Goal: Transaction & Acquisition: Purchase product/service

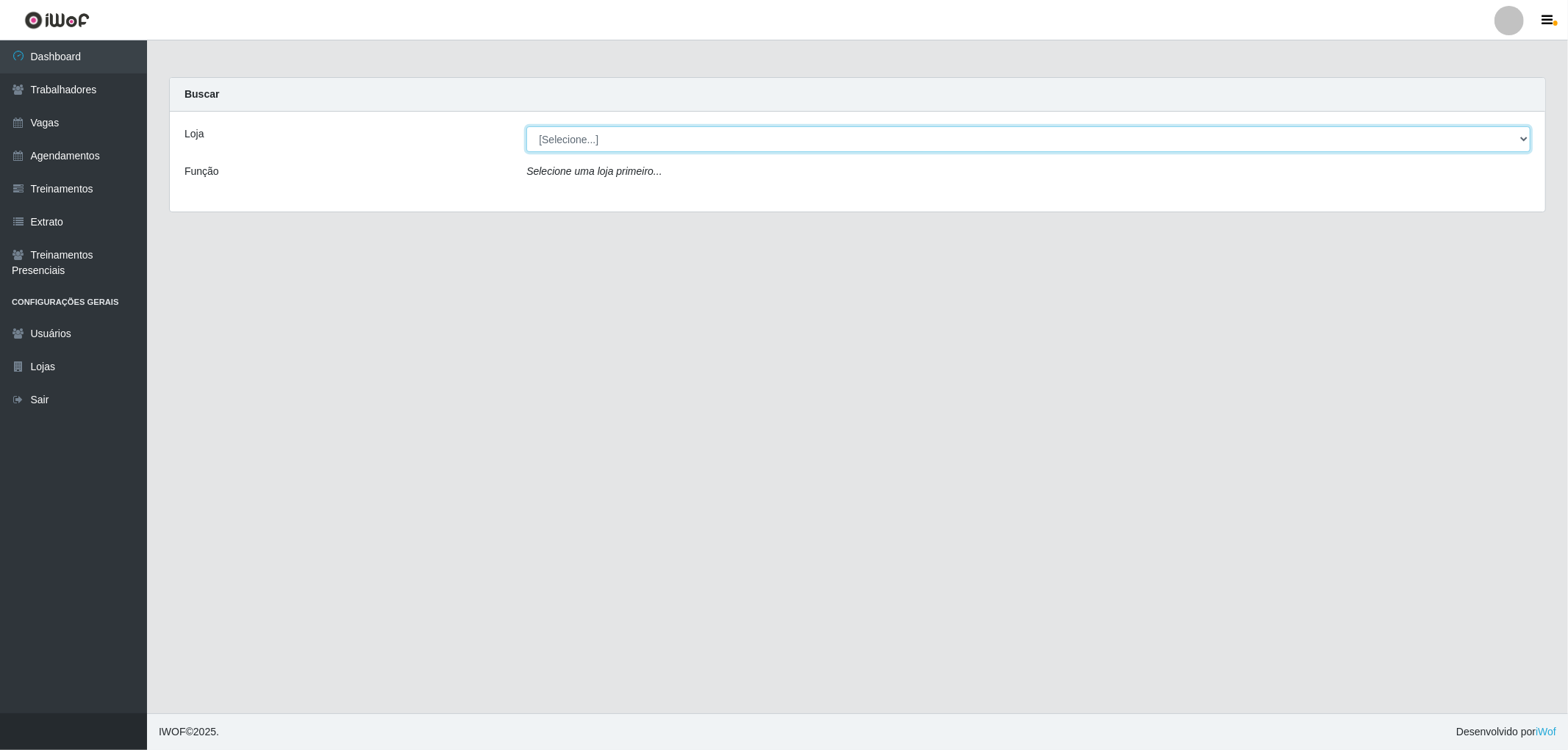
click at [636, 148] on select "[Selecione...] The Pow Pizzaria Delivery - [GEOGRAPHIC_DATA]" at bounding box center [1028, 139] width 1004 height 26
select select "322"
click at [526, 127] on select "[Selecione...] The Pow Pizzaria Delivery - [GEOGRAPHIC_DATA]" at bounding box center [1028, 139] width 1004 height 26
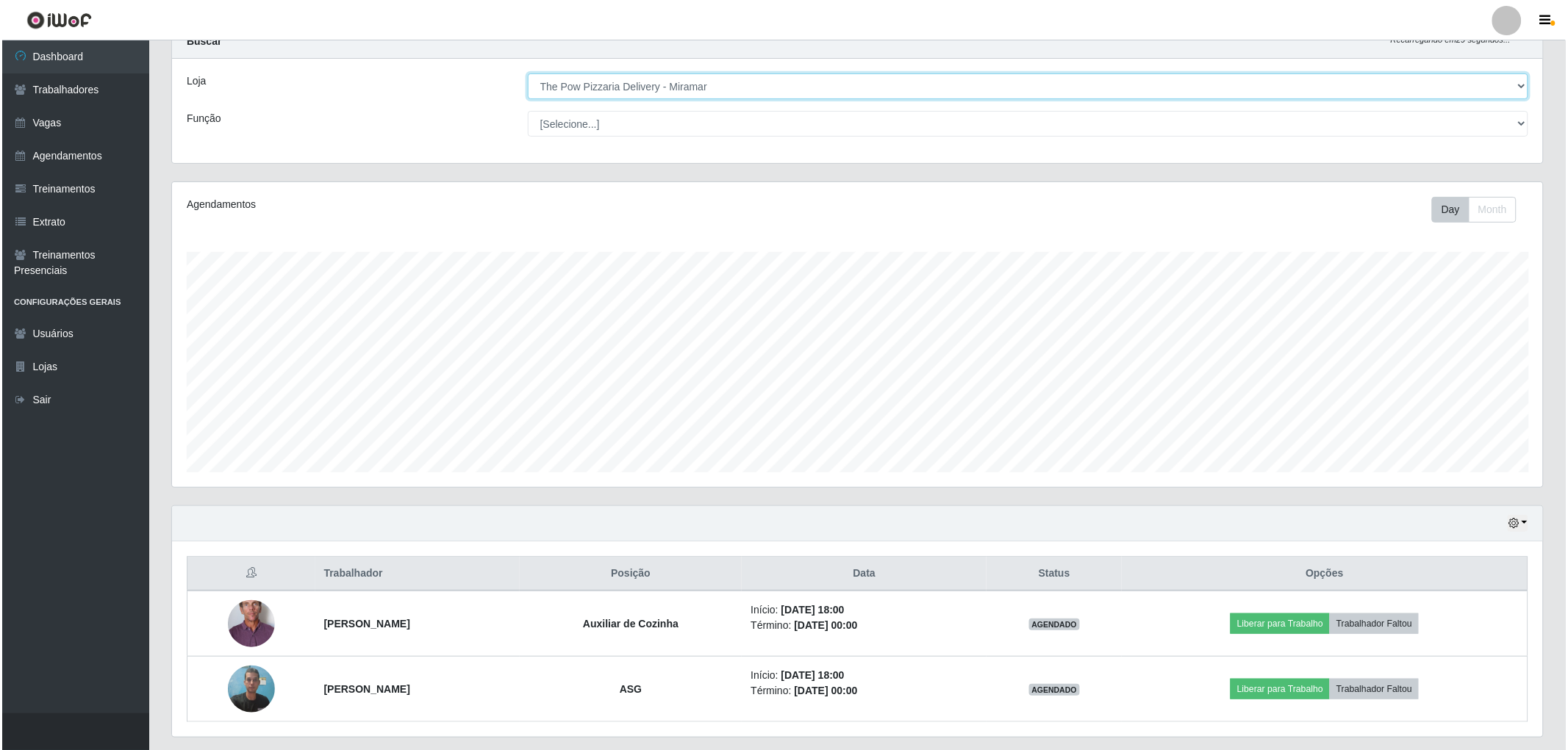
scroll to position [96, 0]
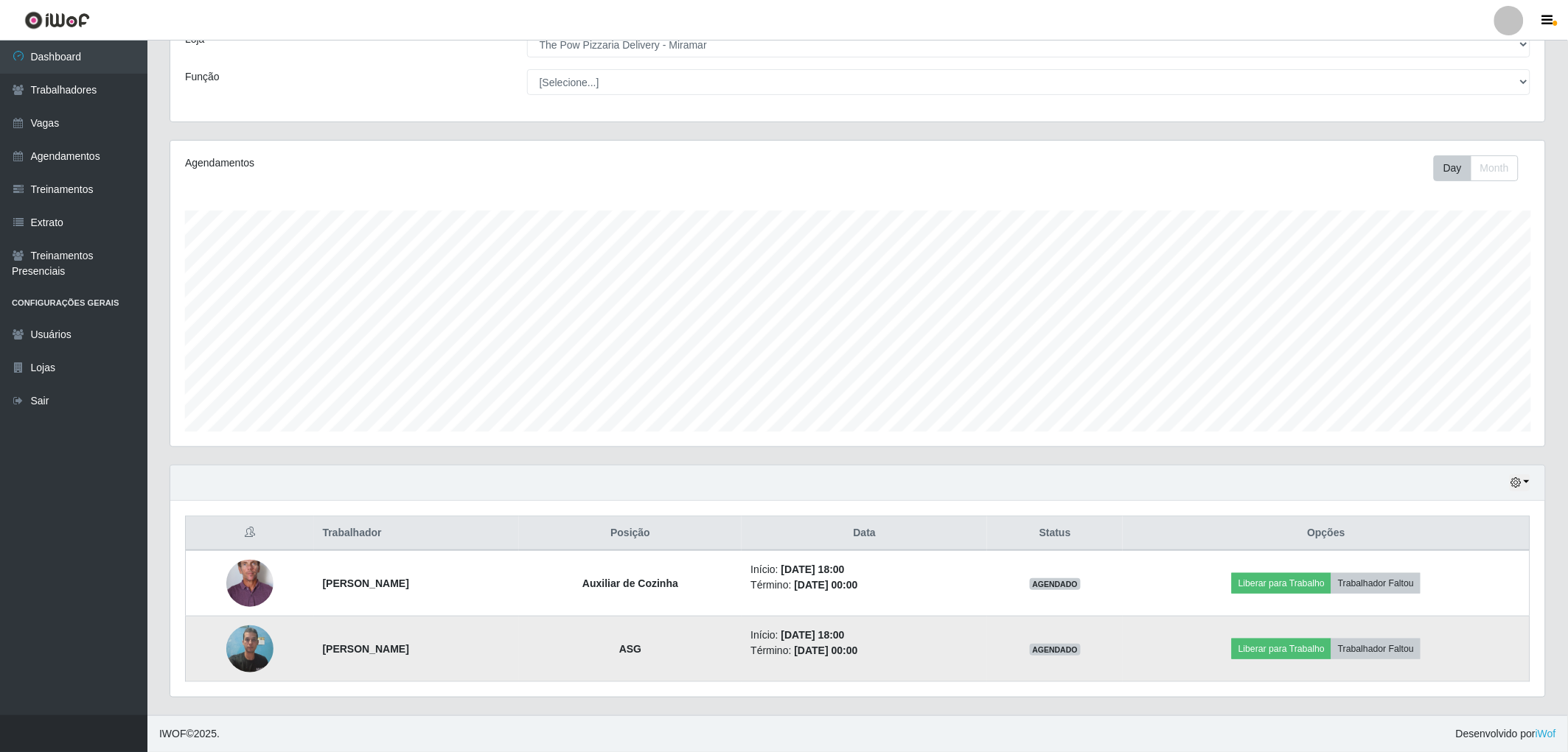
click at [245, 637] on img at bounding box center [250, 648] width 47 height 63
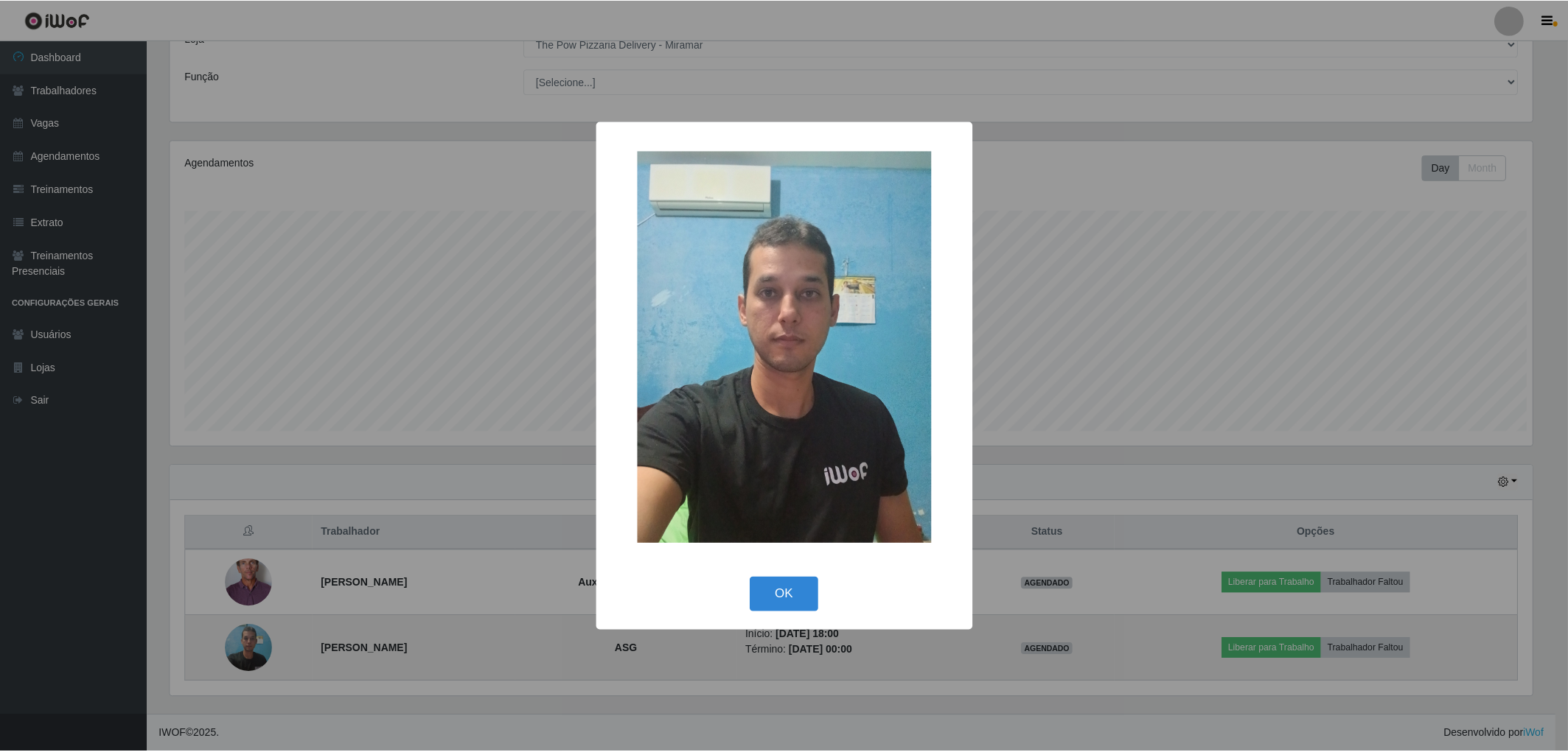
scroll to position [305, 1365]
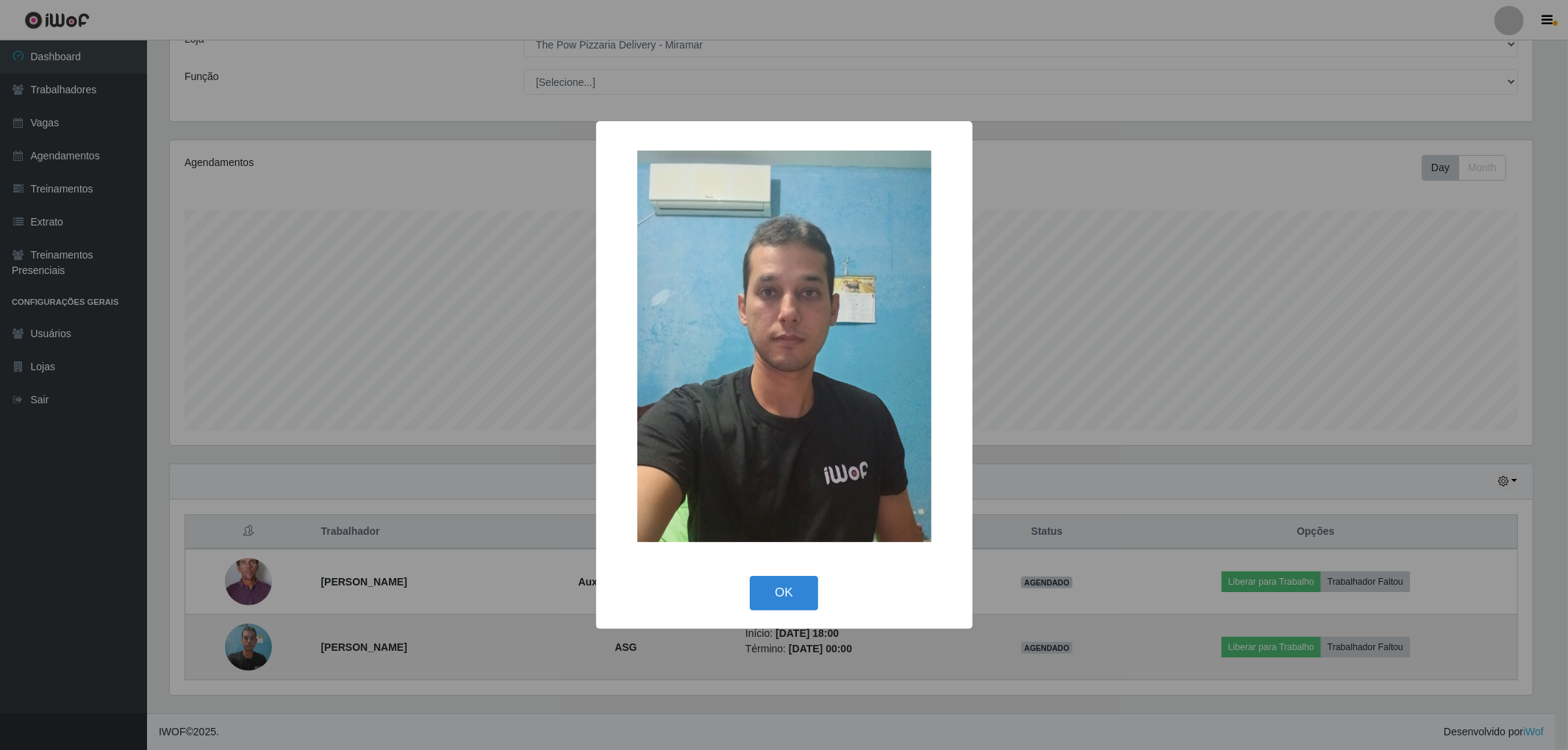
click at [245, 636] on div "× OK Cancel" at bounding box center [784, 375] width 1568 height 750
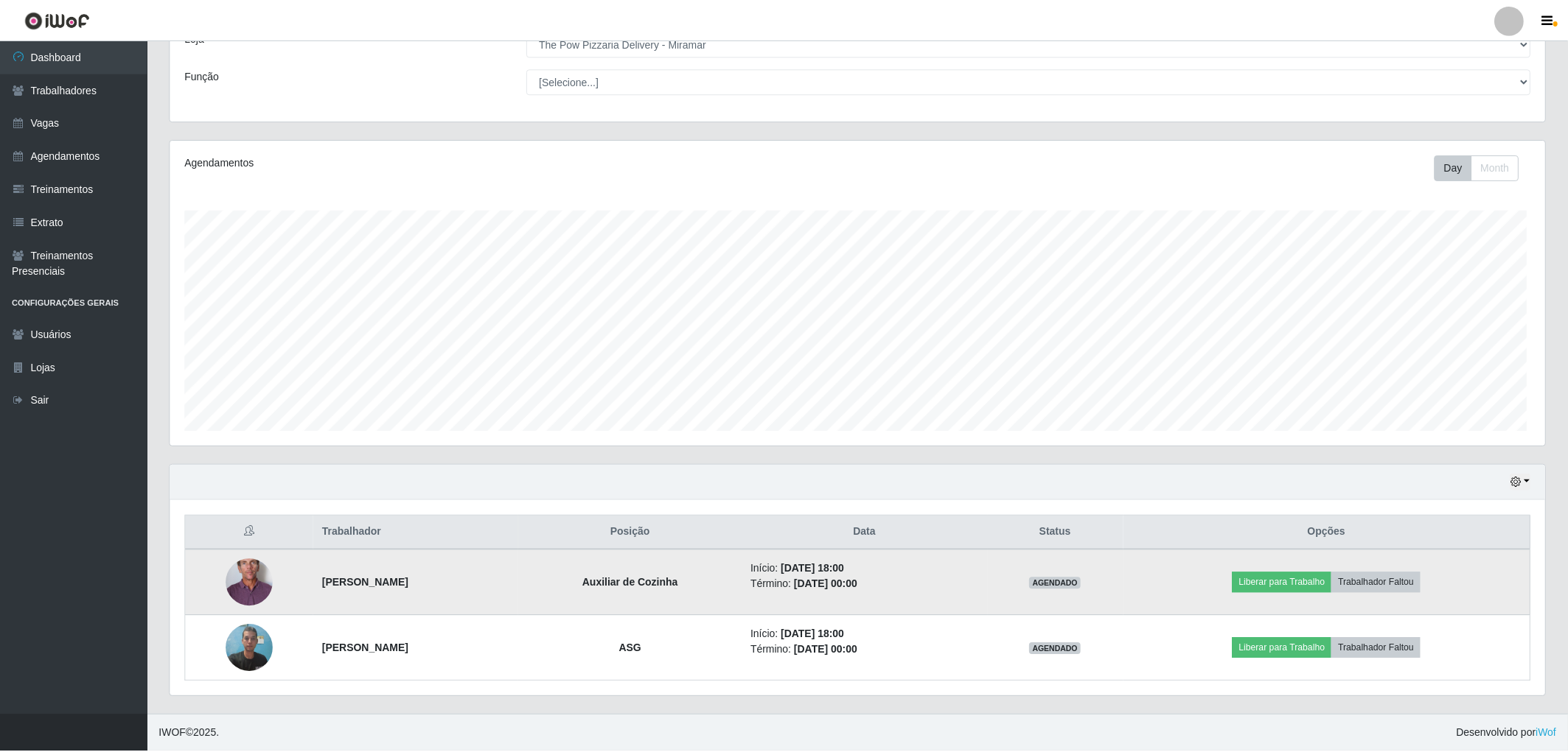
scroll to position [305, 1374]
click at [241, 577] on img at bounding box center [250, 583] width 47 height 98
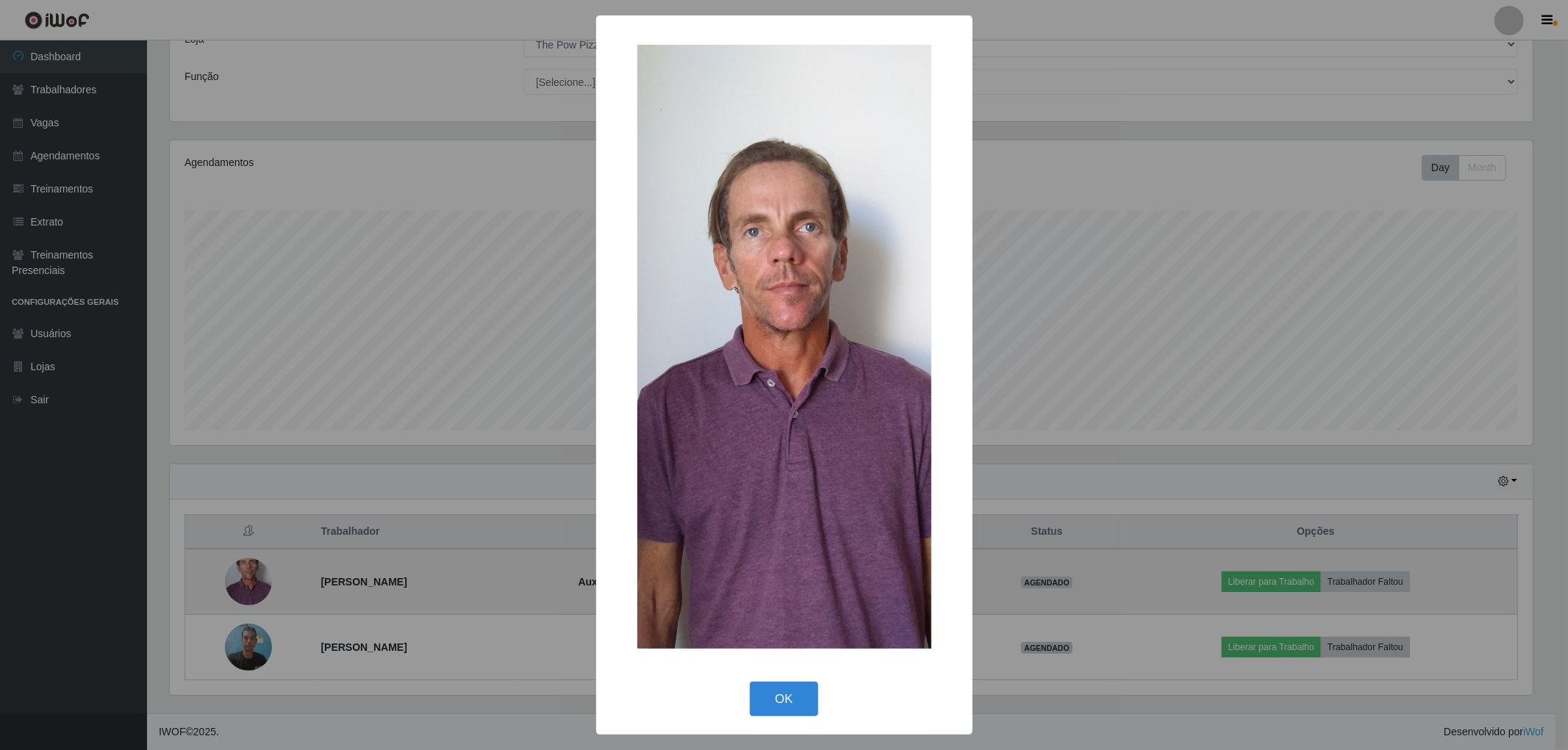
click at [240, 576] on div "× OK Cancel" at bounding box center [784, 375] width 1568 height 750
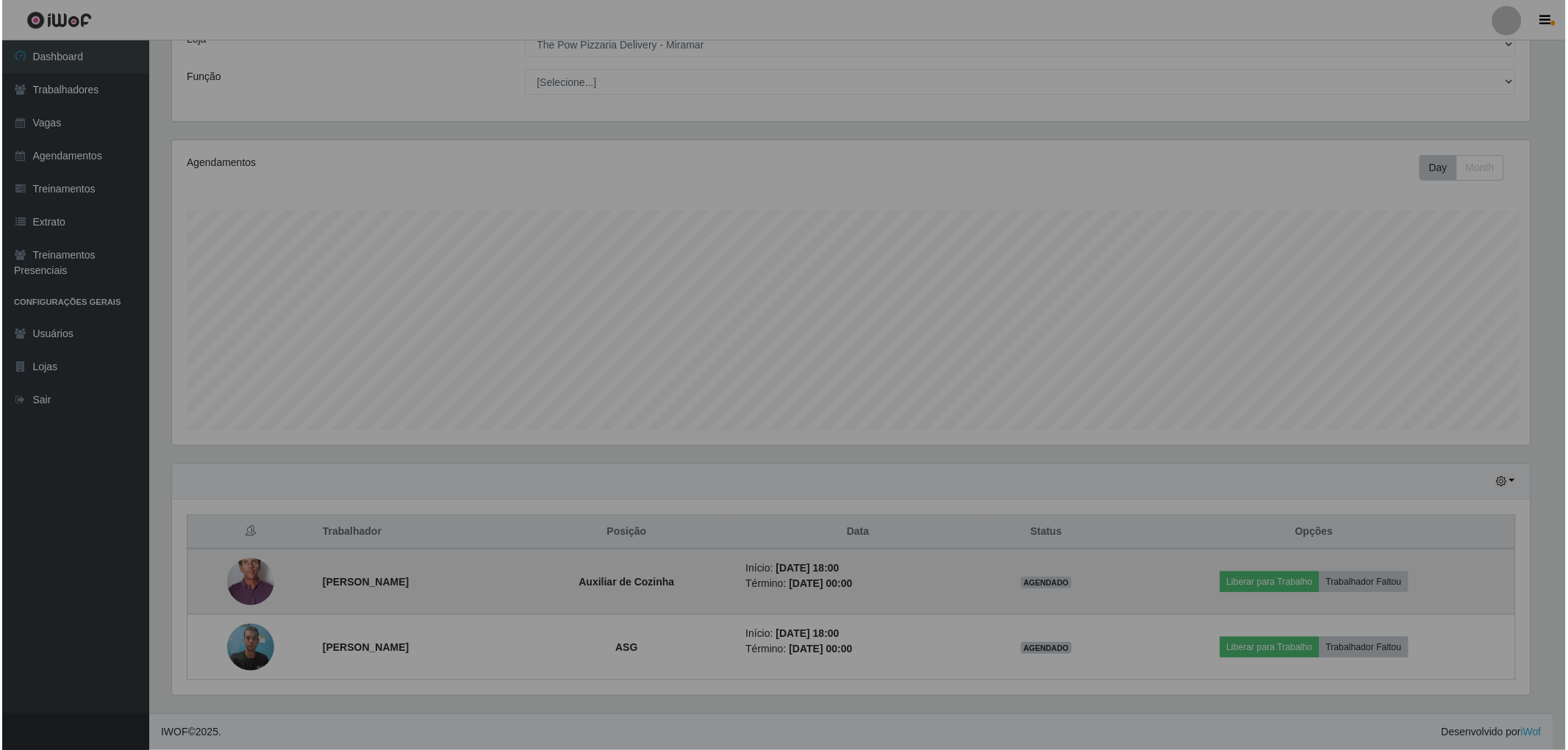
scroll to position [304, 1370]
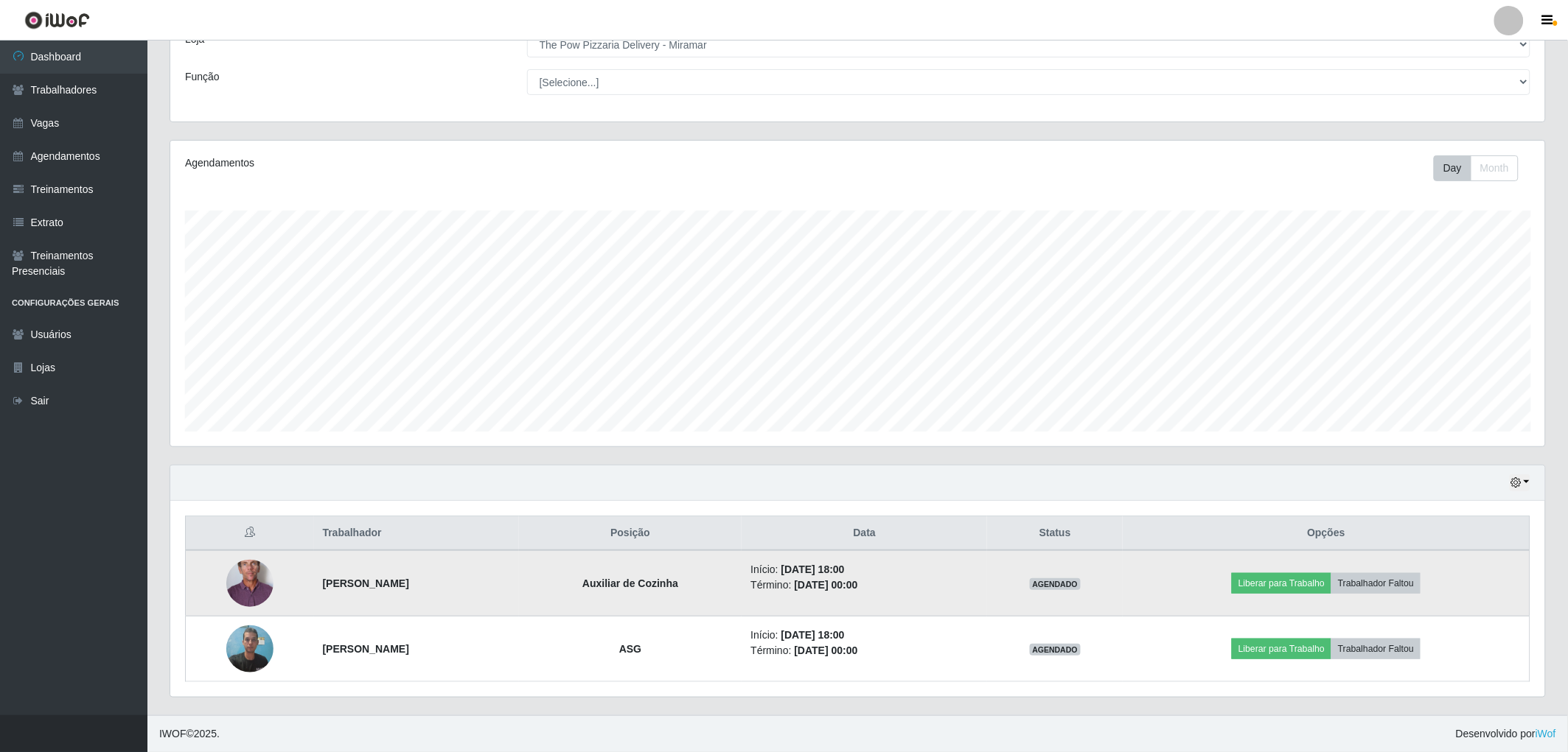
click at [234, 592] on img at bounding box center [250, 583] width 47 height 98
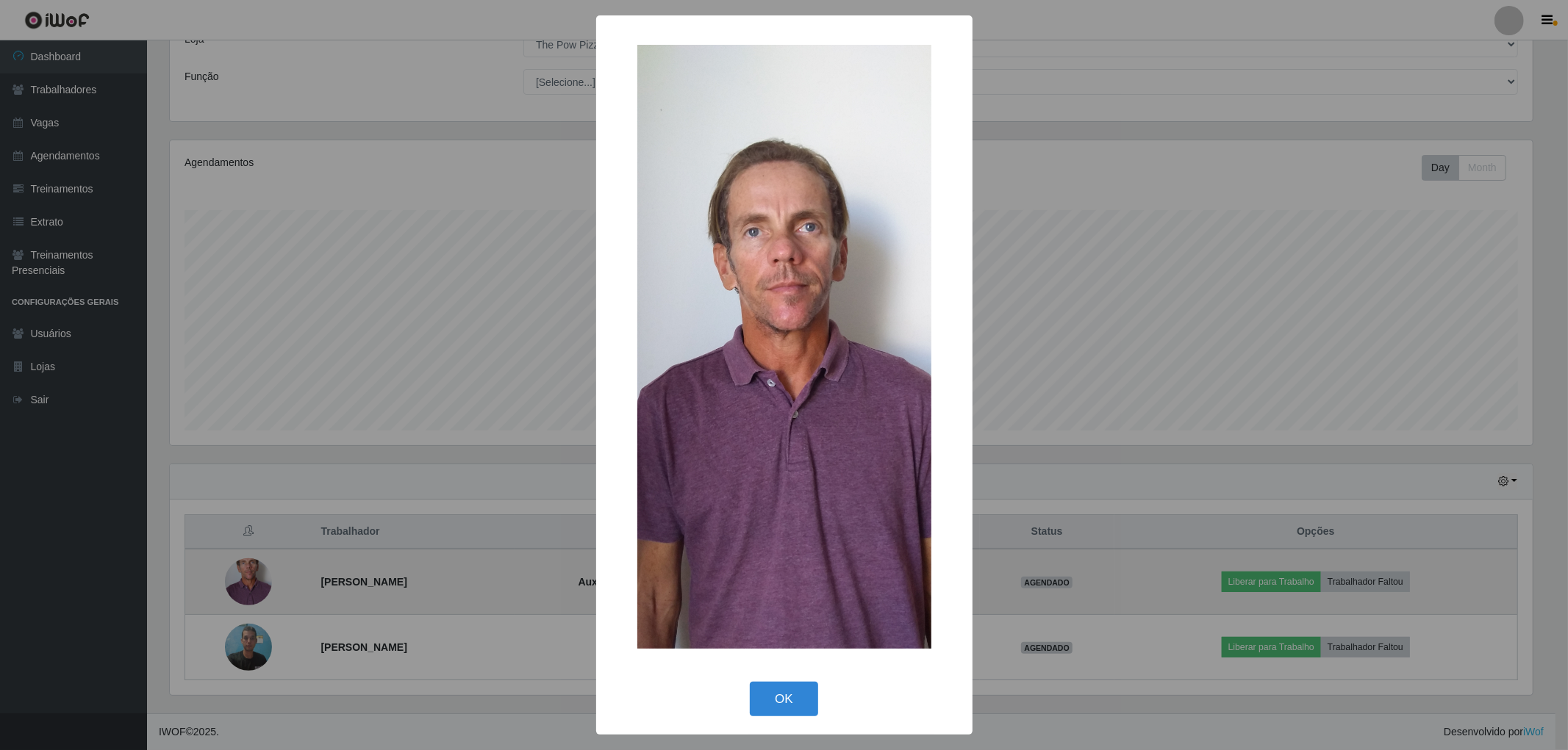
click at [233, 591] on div "× OK Cancel" at bounding box center [784, 375] width 1568 height 750
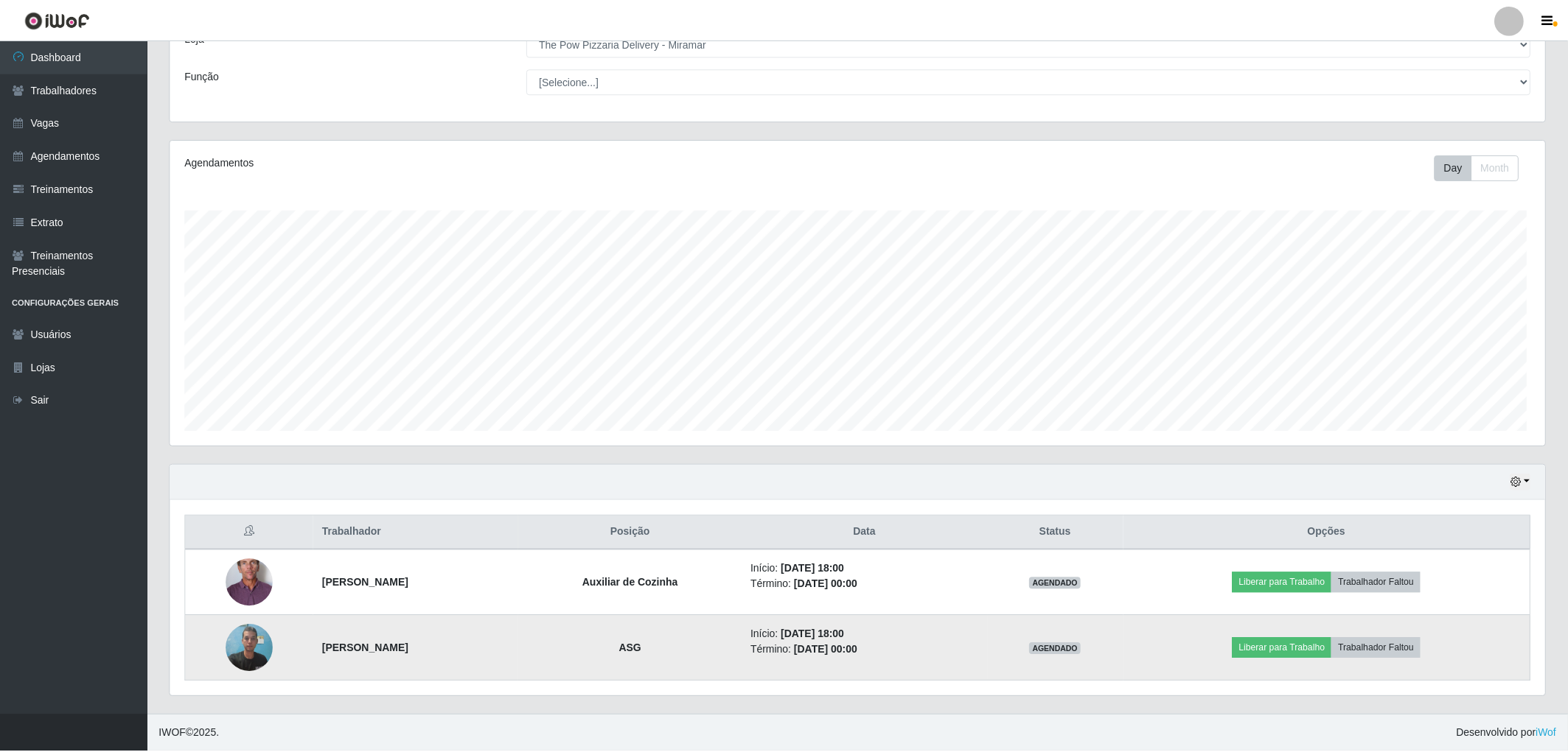
scroll to position [305, 1374]
click at [234, 670] on img at bounding box center [250, 648] width 47 height 63
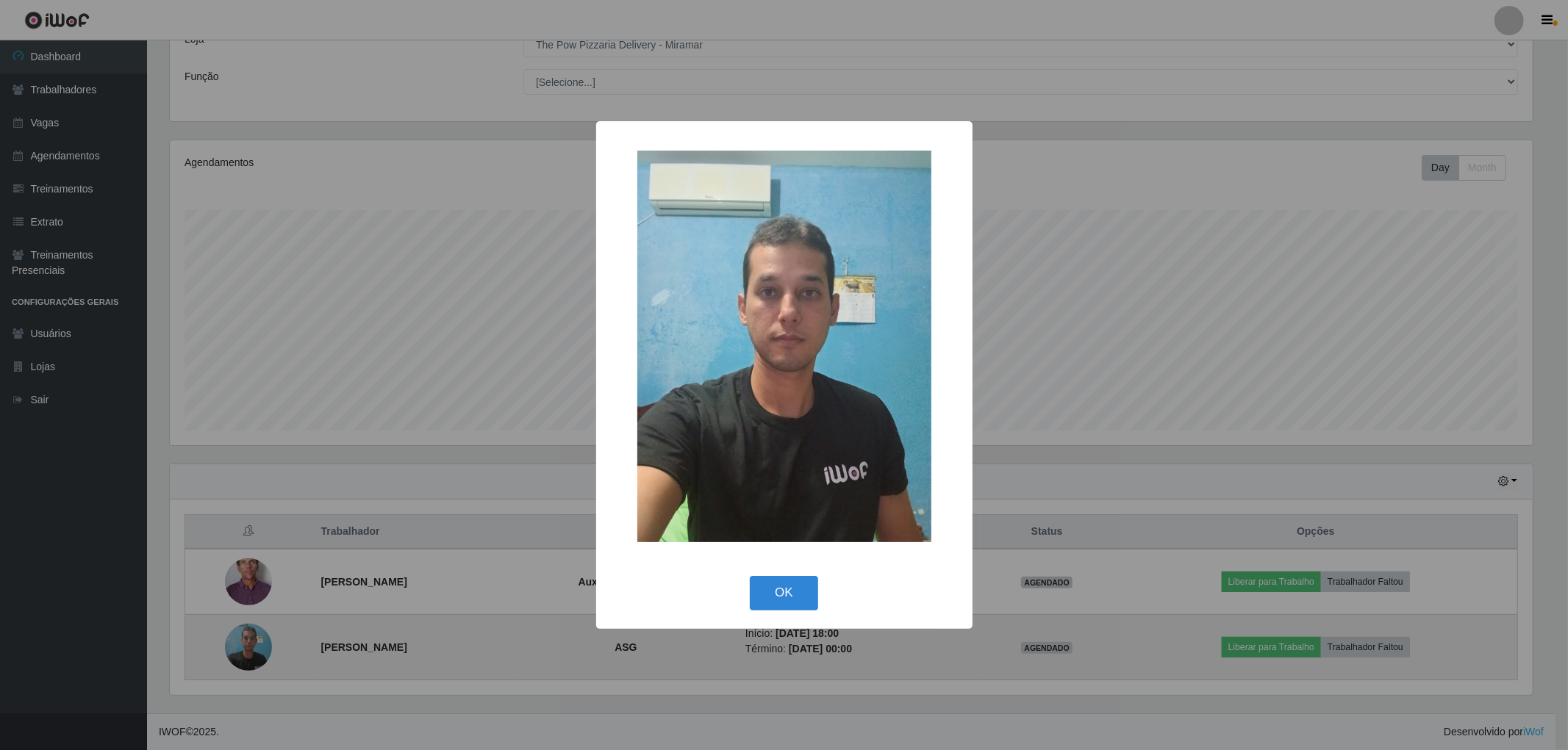
click at [233, 669] on div "× OK Cancel" at bounding box center [784, 375] width 1568 height 750
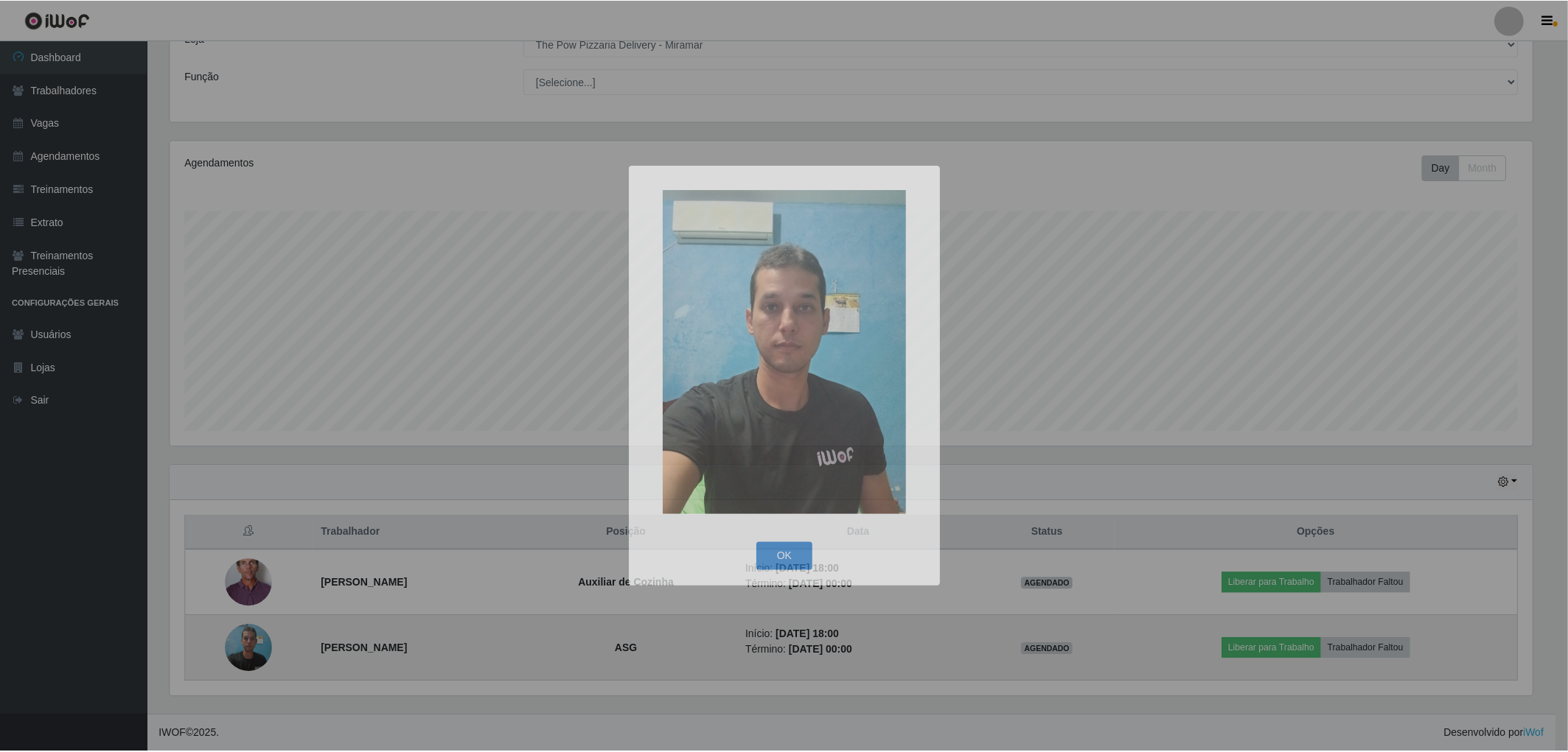
scroll to position [305, 1374]
